Goal: Task Accomplishment & Management: Complete application form

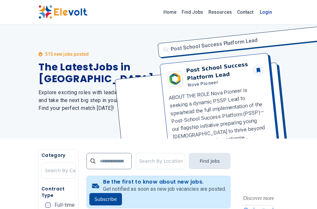
click at [264, 12] on link "Login" at bounding box center [266, 12] width 20 height 13
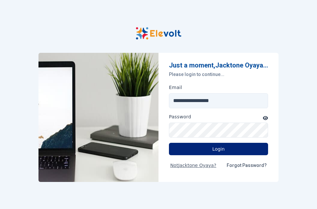
click at [215, 154] on button "Login" at bounding box center [218, 149] width 99 height 12
click at [214, 152] on button "Login" at bounding box center [218, 149] width 99 height 12
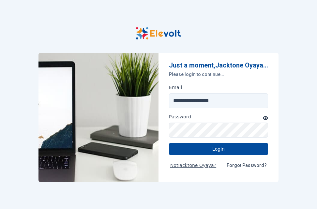
click at [266, 120] on icon "button" at bounding box center [265, 118] width 5 height 4
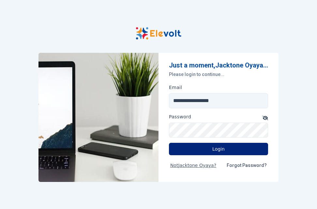
click at [216, 154] on button "Login" at bounding box center [218, 149] width 99 height 12
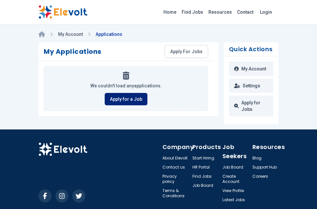
click at [136, 97] on link "Apply for a Job" at bounding box center [126, 99] width 43 height 12
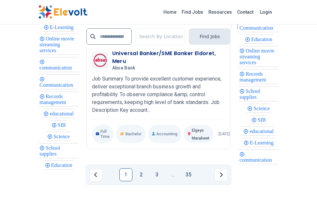
scroll to position [1786, 0]
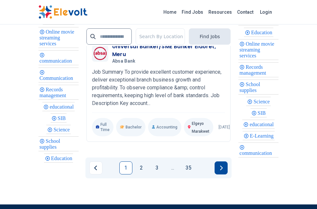
click at [222, 165] on icon "Next page" at bounding box center [220, 167] width 3 height 5
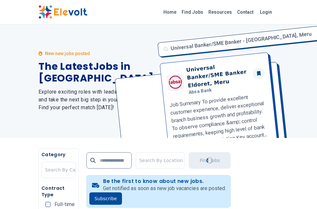
scroll to position [0, 0]
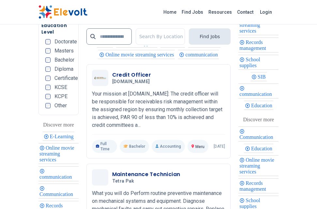
scroll to position [1668, 0]
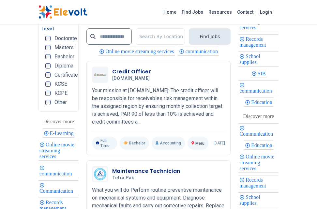
click at [263, 105] on span "Education" at bounding box center [262, 102] width 23 height 6
click at [262, 105] on span "Education" at bounding box center [262, 102] width 23 height 6
click at [259, 105] on span "Education" at bounding box center [262, 102] width 23 height 6
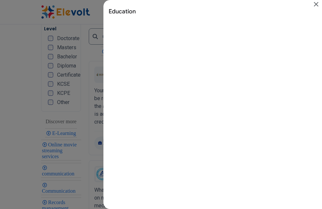
scroll to position [16, 0]
